Goal: Task Accomplishment & Management: Manage account settings

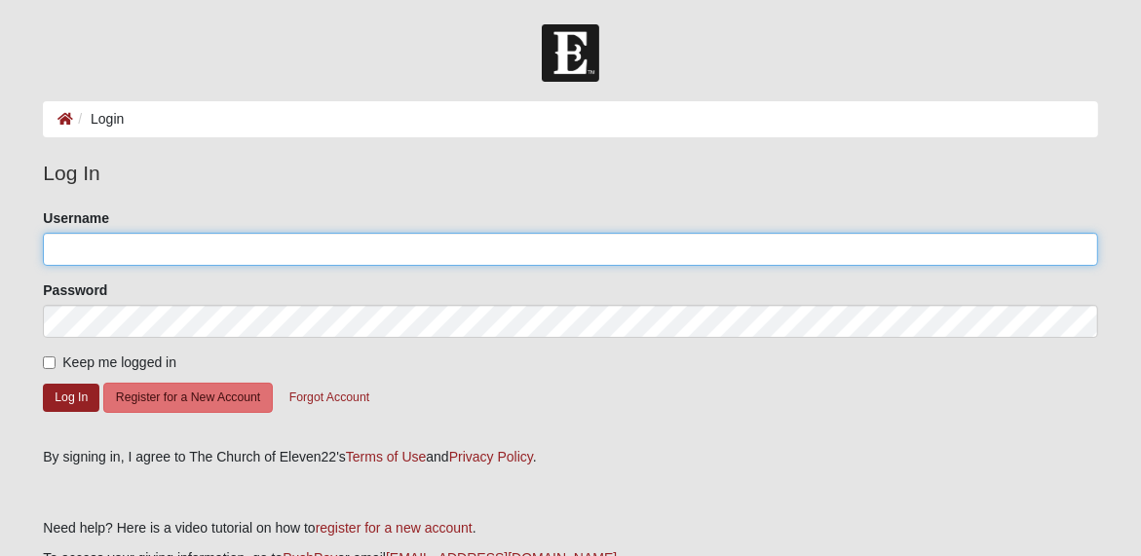
click at [55, 250] on input "Username" at bounding box center [570, 249] width 1054 height 33
click at [92, 245] on input "[EMAIL_ADDRESS][DOMAIN_NAME]" at bounding box center [570, 249] width 1054 height 33
type input "[EMAIL_ADDRESS][DOMAIN_NAME]"
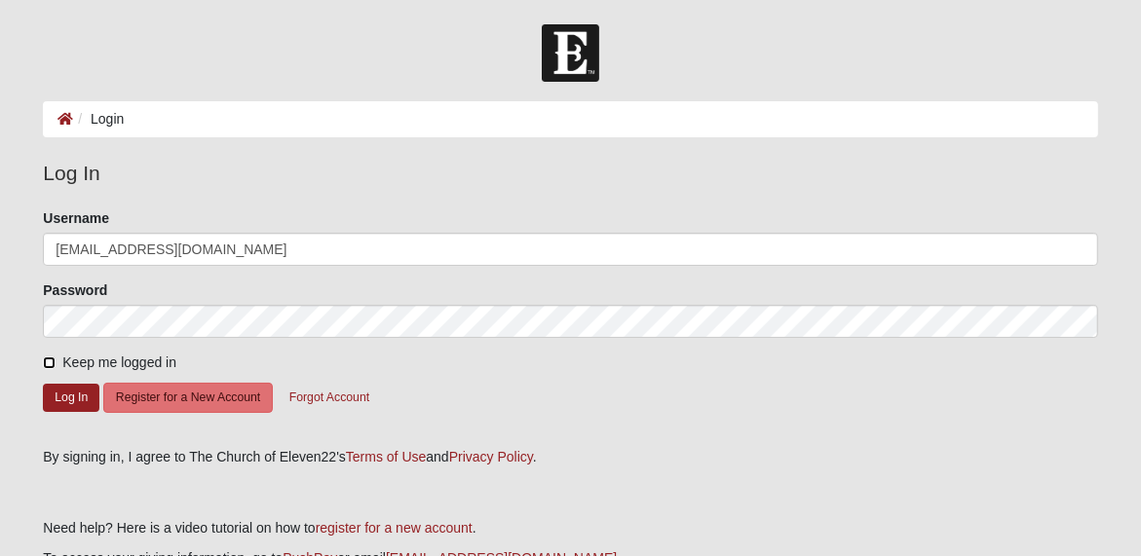
click at [51, 364] on input "Keep me logged in" at bounding box center [49, 363] width 13 height 13
checkbox input "true"
click at [63, 396] on button "Log In" at bounding box center [71, 398] width 57 height 28
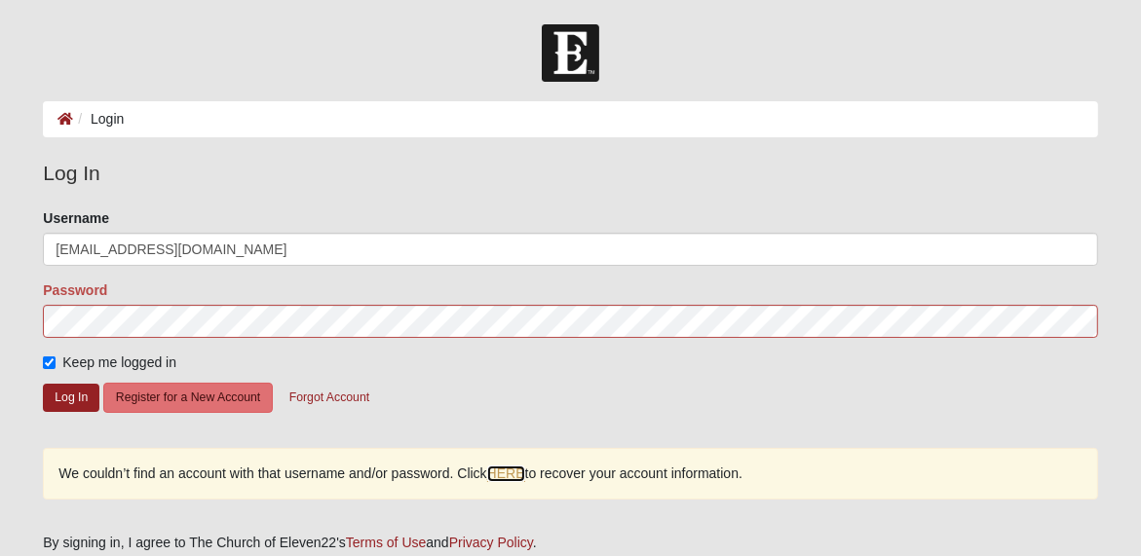
click at [525, 473] on link "HERE" at bounding box center [506, 474] width 38 height 17
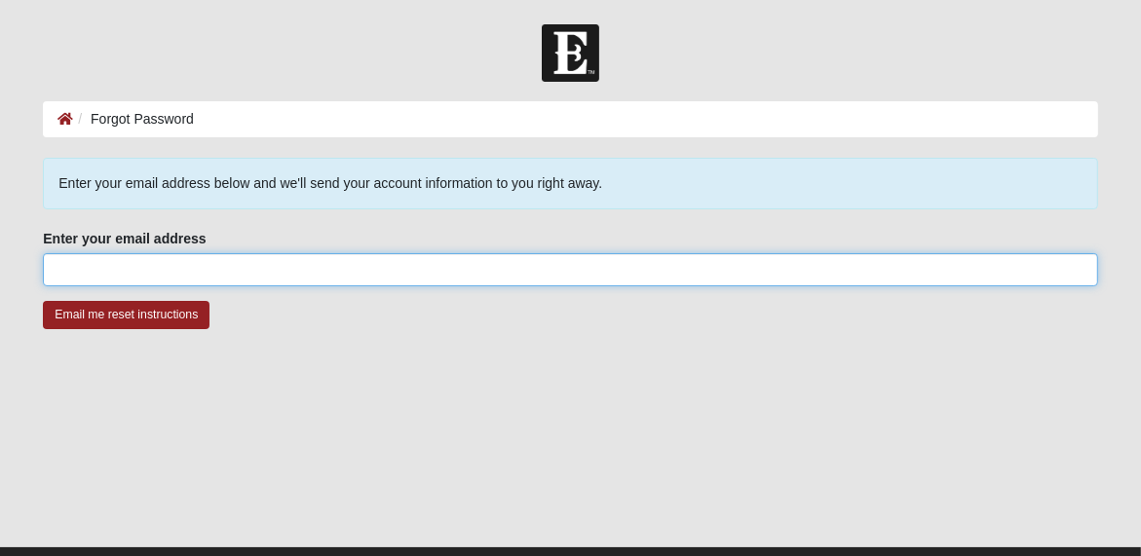
click at [52, 267] on input "Enter your email address" at bounding box center [570, 269] width 1054 height 33
click at [158, 267] on input "lizglen13@aol,com" at bounding box center [570, 269] width 1054 height 33
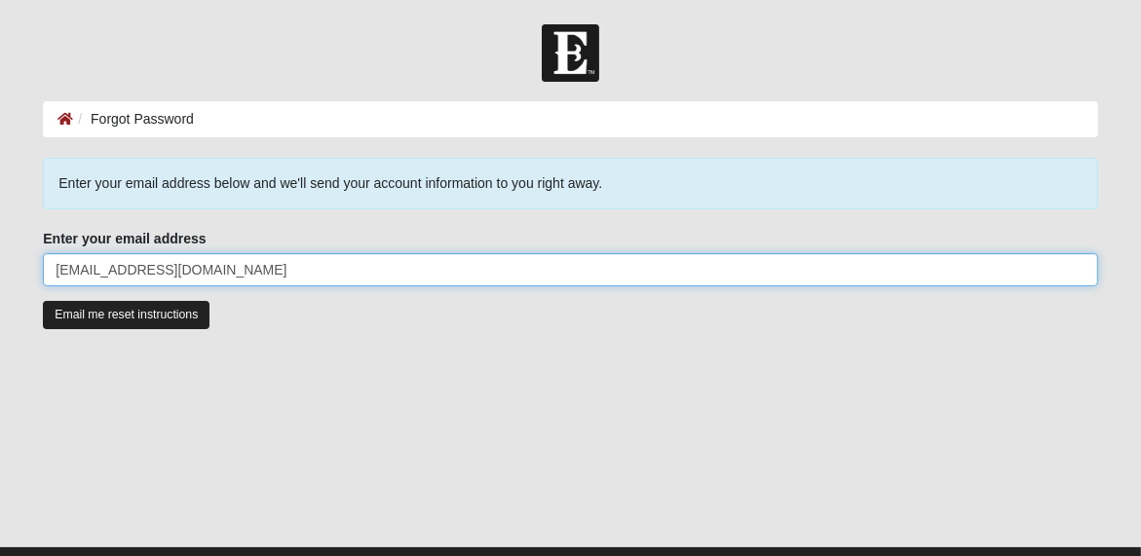
type input "lizglen13@aol.com"
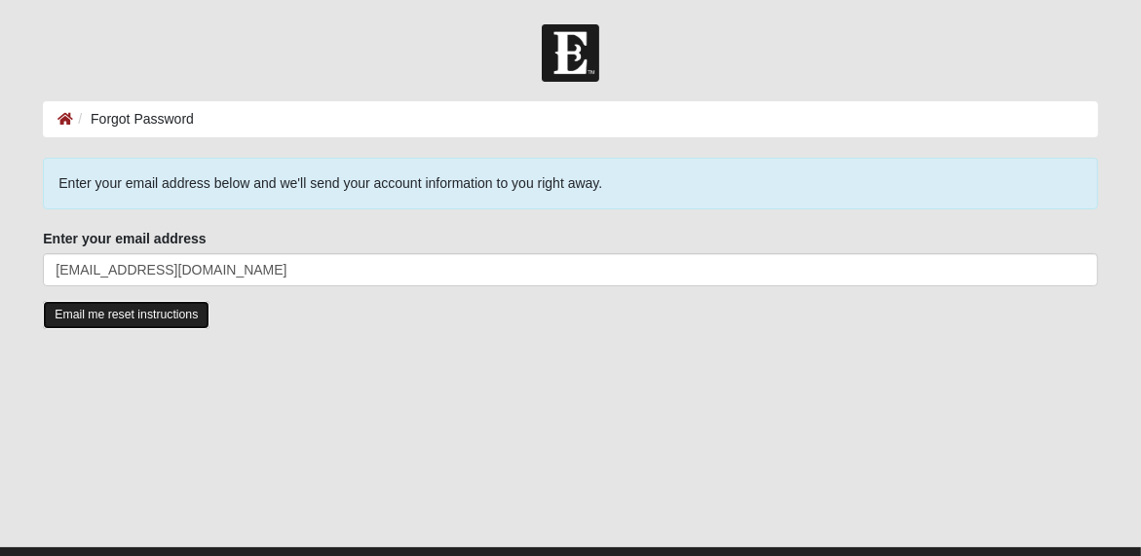
click at [133, 324] on input "Email me reset instructions" at bounding box center [126, 315] width 167 height 28
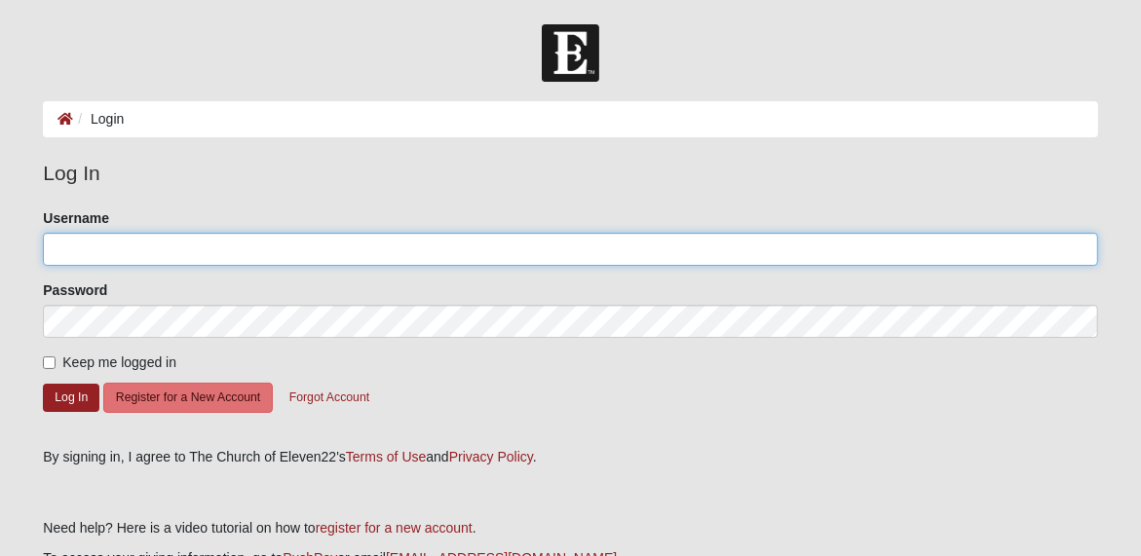
click at [64, 244] on input "Username" at bounding box center [570, 249] width 1054 height 33
type input "lizglen13q"
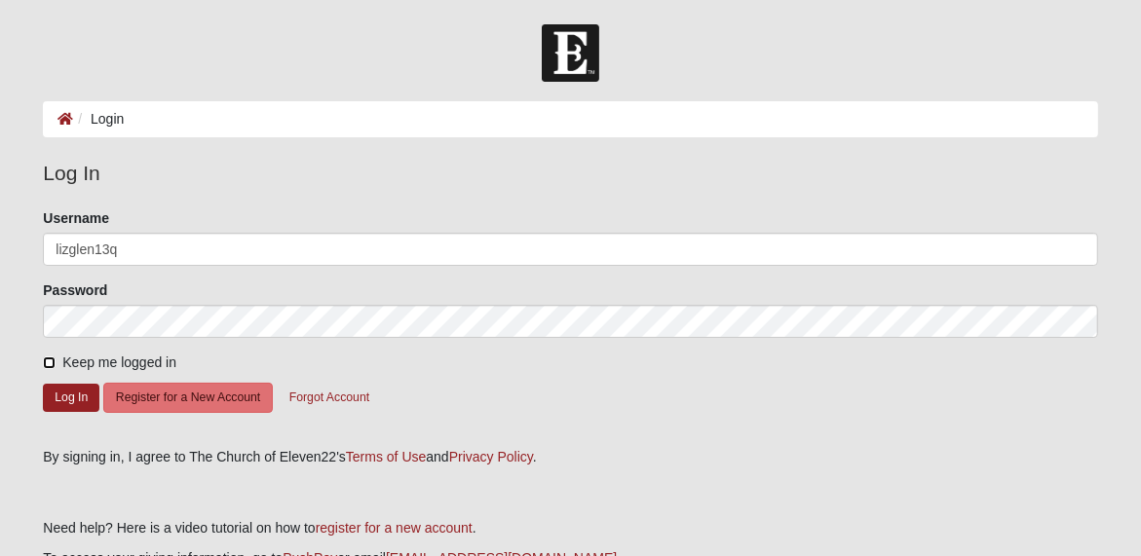
click at [50, 360] on input "Keep me logged in" at bounding box center [49, 363] width 13 height 13
checkbox input "true"
click at [61, 399] on button "Log In" at bounding box center [71, 398] width 57 height 28
